Goal: Communication & Community: Answer question/provide support

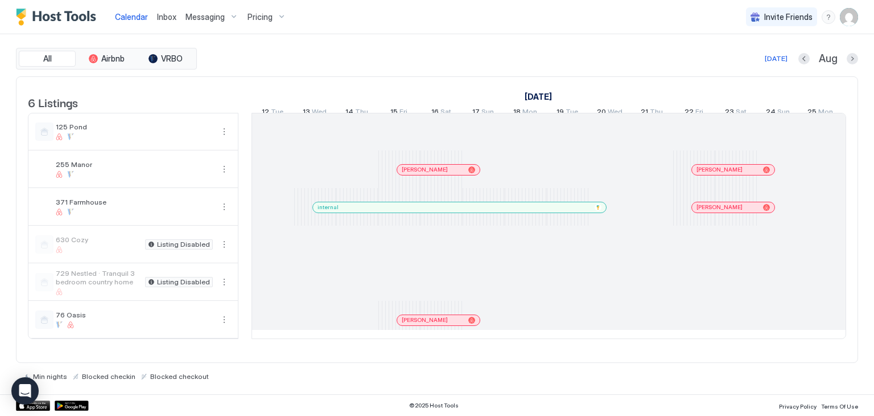
scroll to position [0, 632]
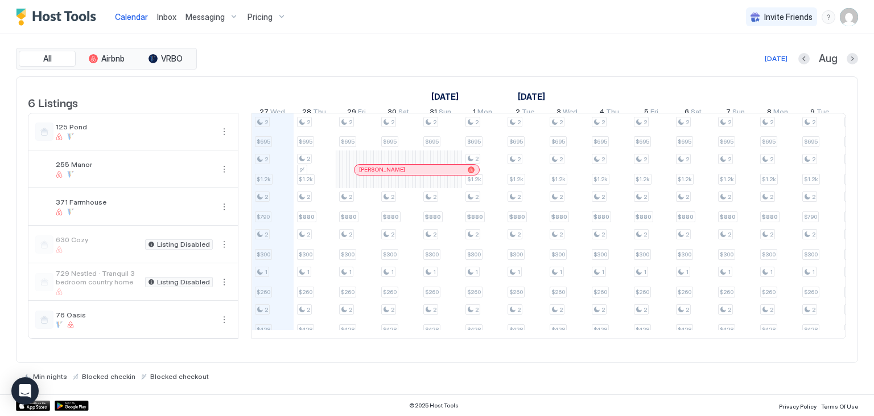
click at [162, 18] on span "Inbox" at bounding box center [166, 17] width 19 height 10
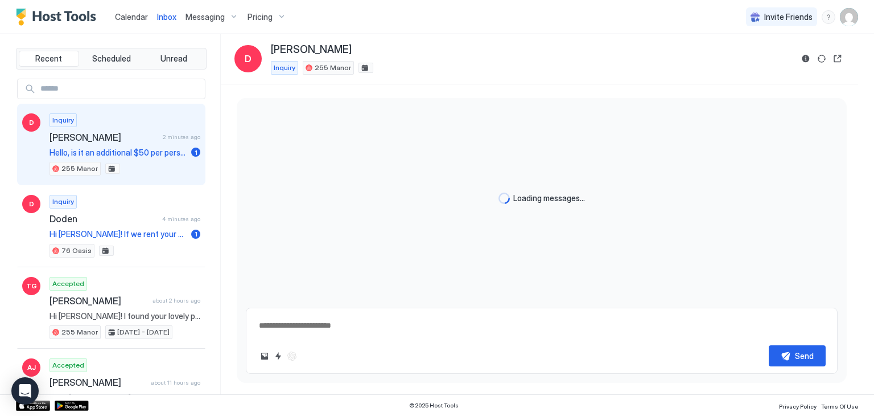
type textarea "*"
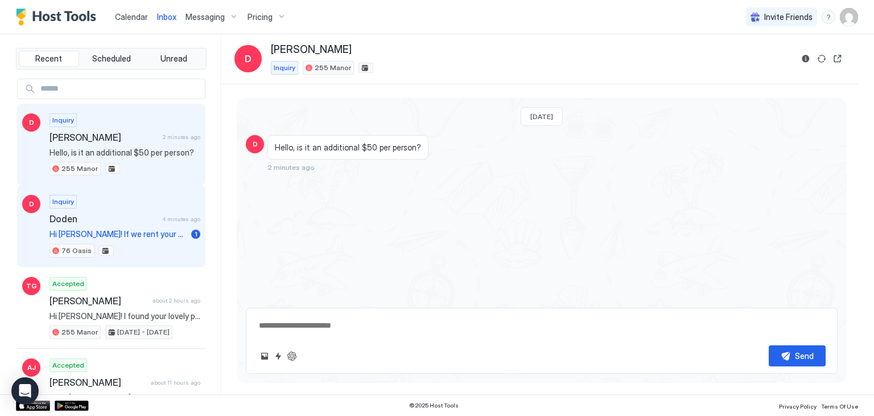
click at [128, 232] on span "Hi [PERSON_NAME]! If we rent your beautiful home, on 8/30 - 9/1 will the animal…" at bounding box center [118, 234] width 137 height 10
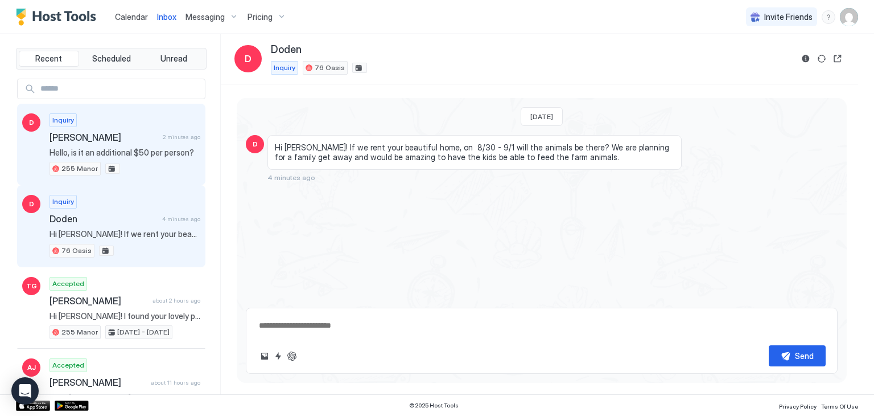
click at [133, 141] on span "[PERSON_NAME]" at bounding box center [104, 137] width 109 height 11
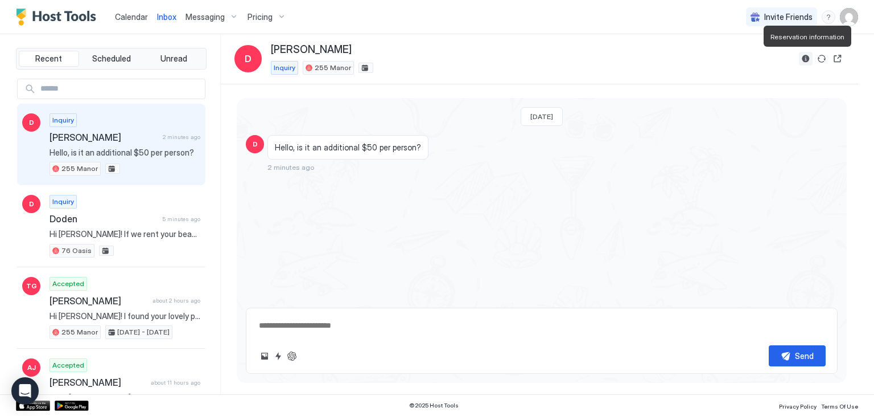
click at [802, 59] on button "Reservation information" at bounding box center [806, 59] width 14 height 14
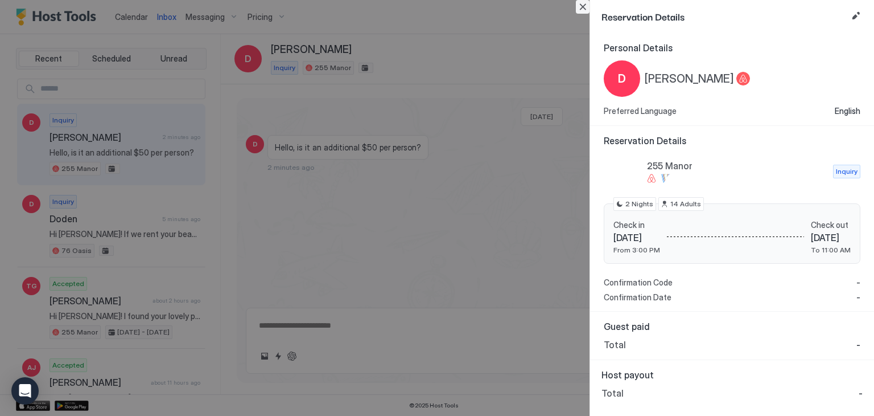
click at [585, 5] on button "Close" at bounding box center [583, 7] width 14 height 14
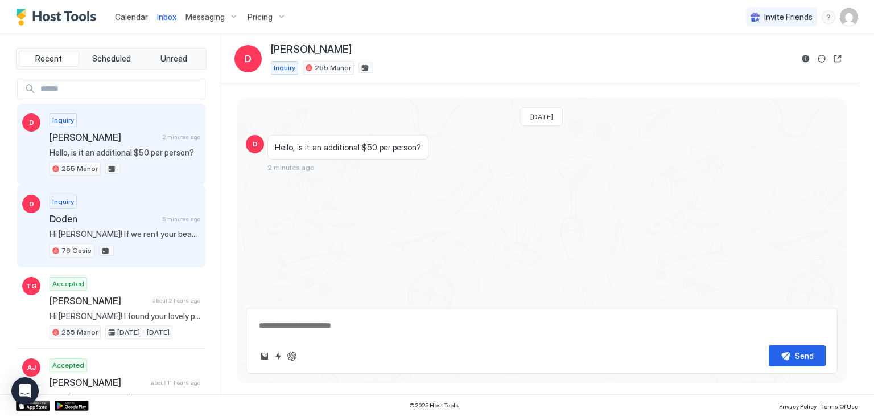
click at [129, 225] on div "Inquiry Doden 5 minutes ago Hi [PERSON_NAME]! If we rent your beautiful home, o…" at bounding box center [125, 226] width 151 height 63
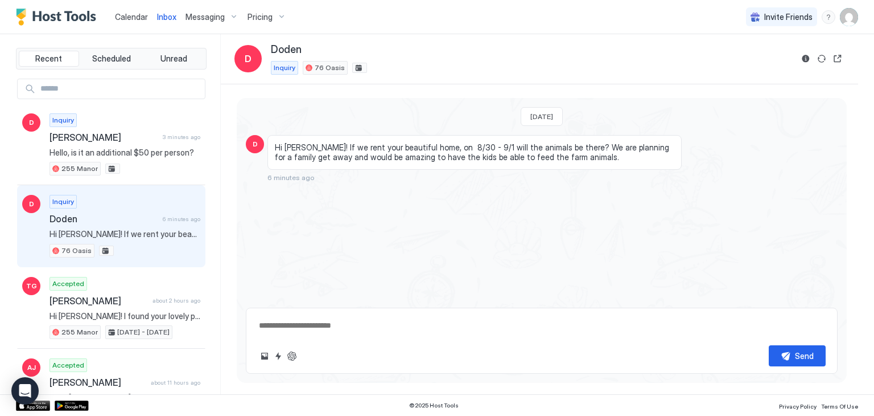
click at [334, 322] on textarea at bounding box center [542, 325] width 568 height 21
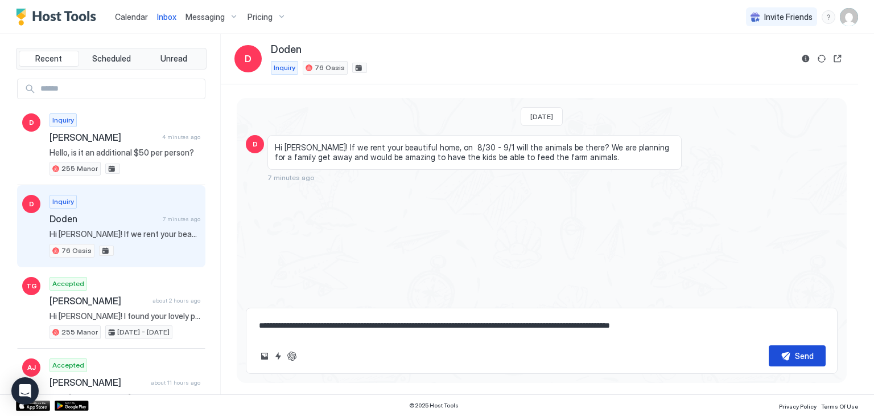
type textarea "**********"
click at [800, 354] on div "Send" at bounding box center [804, 356] width 19 height 12
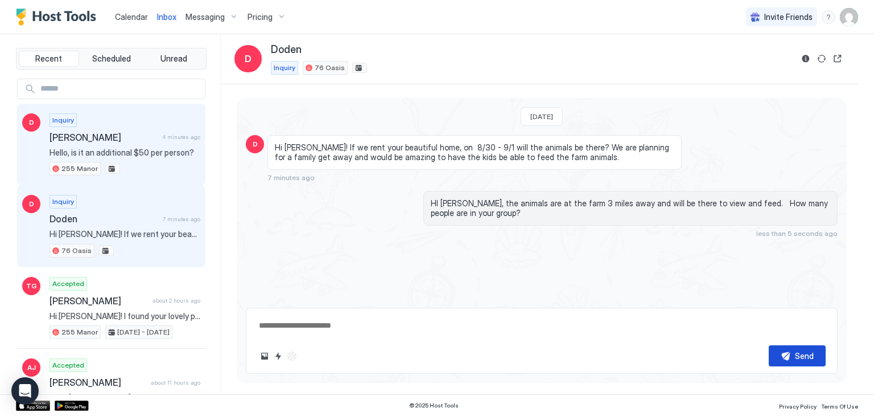
click at [96, 144] on div "Inquiry [PERSON_NAME] 4 minutes ago Hello, is it an additional $50 per person? …" at bounding box center [125, 144] width 151 height 63
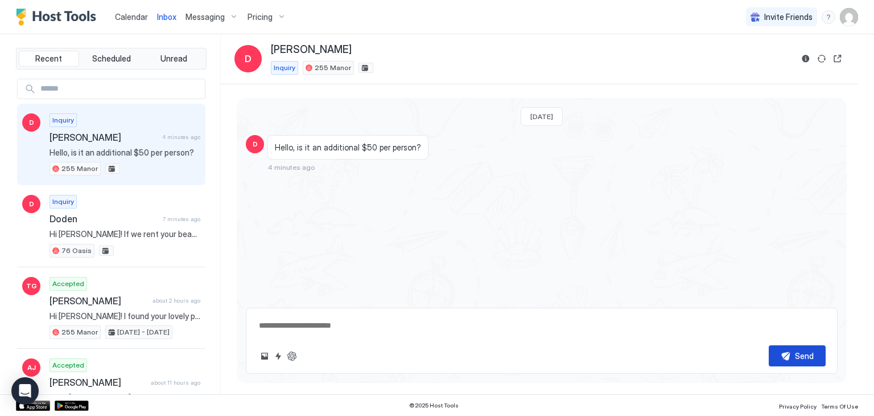
click at [297, 323] on textarea at bounding box center [542, 325] width 568 height 21
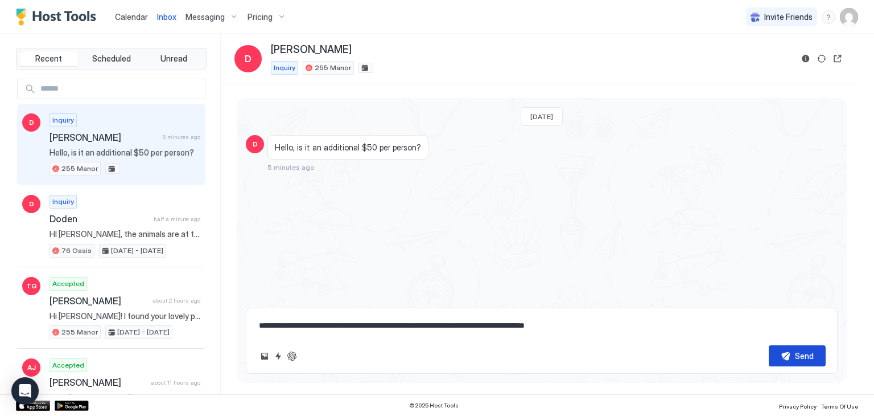
type textarea "**********"
click at [799, 350] on div "Send" at bounding box center [804, 356] width 19 height 12
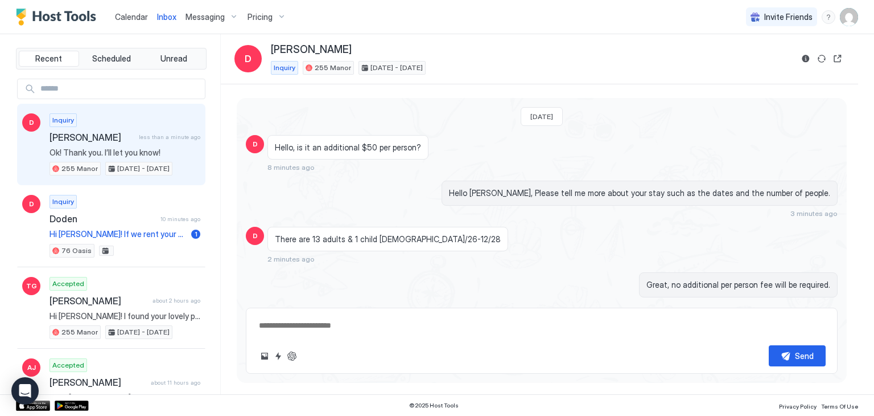
scroll to position [54, 0]
